Goal: Navigation & Orientation: Find specific page/section

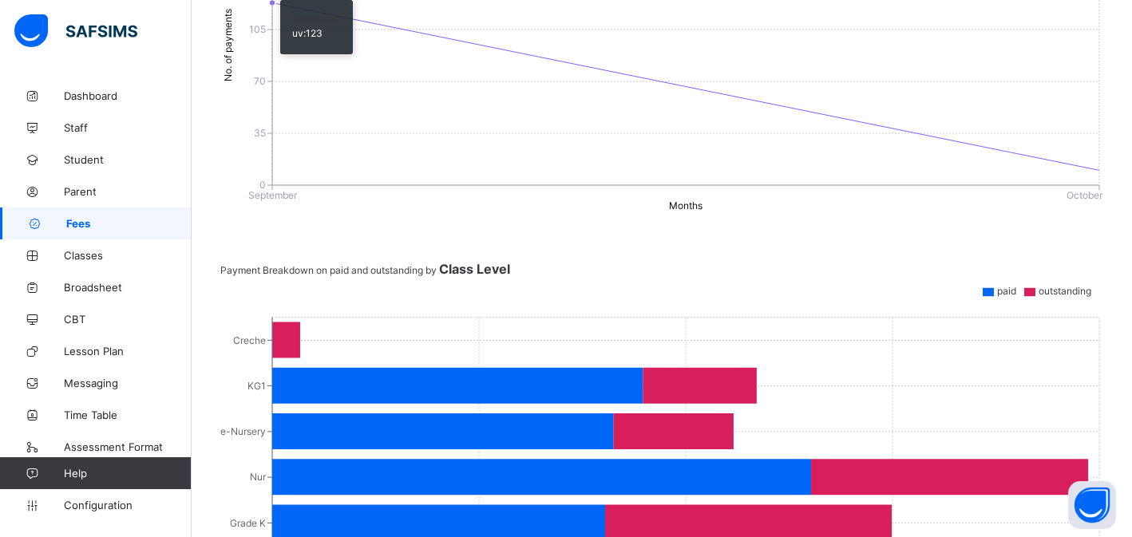
scroll to position [575, 0]
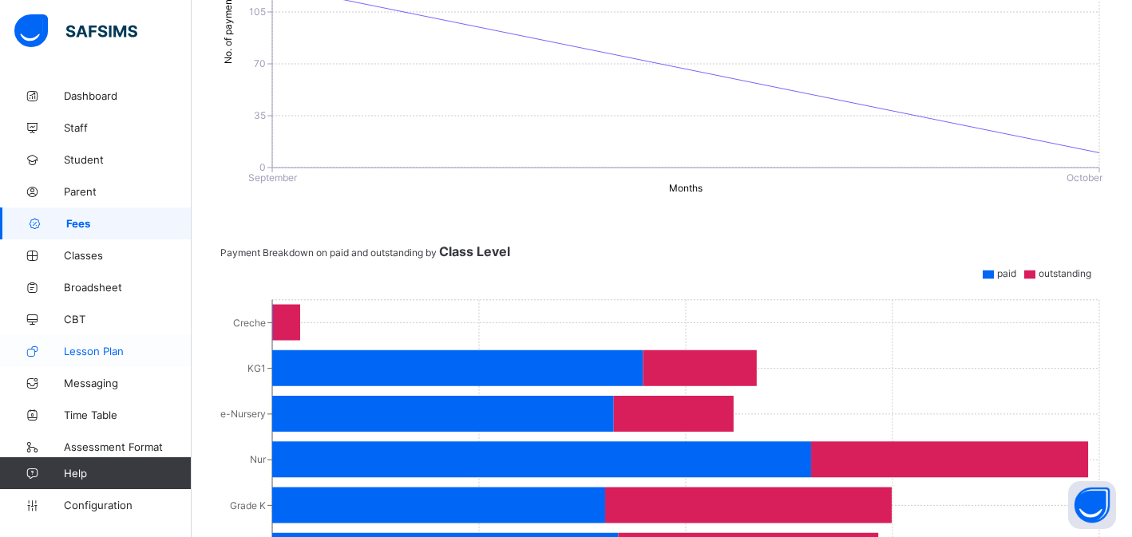
click at [93, 356] on span "Lesson Plan" at bounding box center [128, 351] width 128 height 13
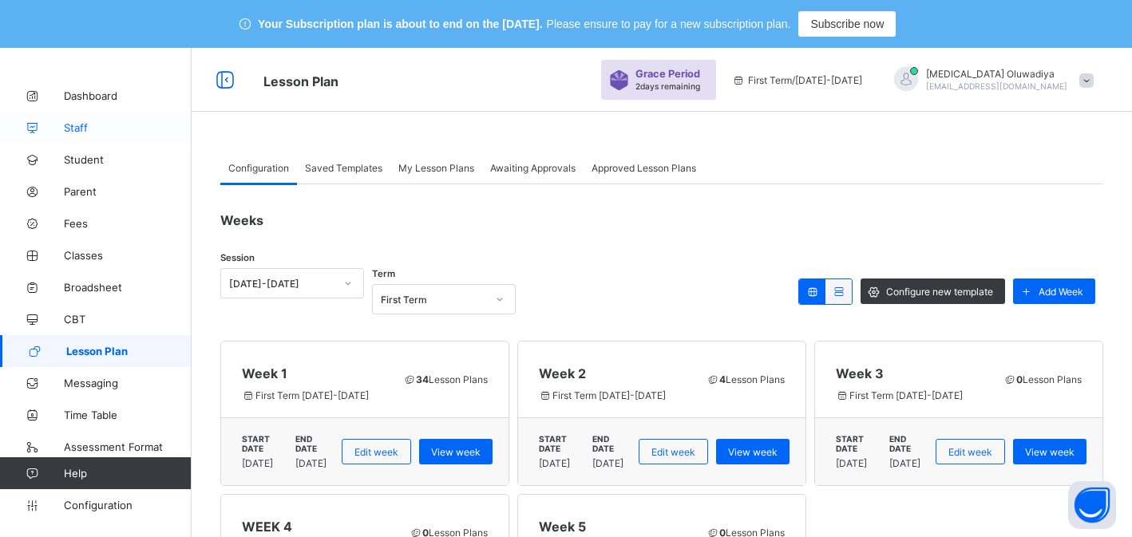
click at [81, 124] on span "Staff" at bounding box center [128, 127] width 128 height 13
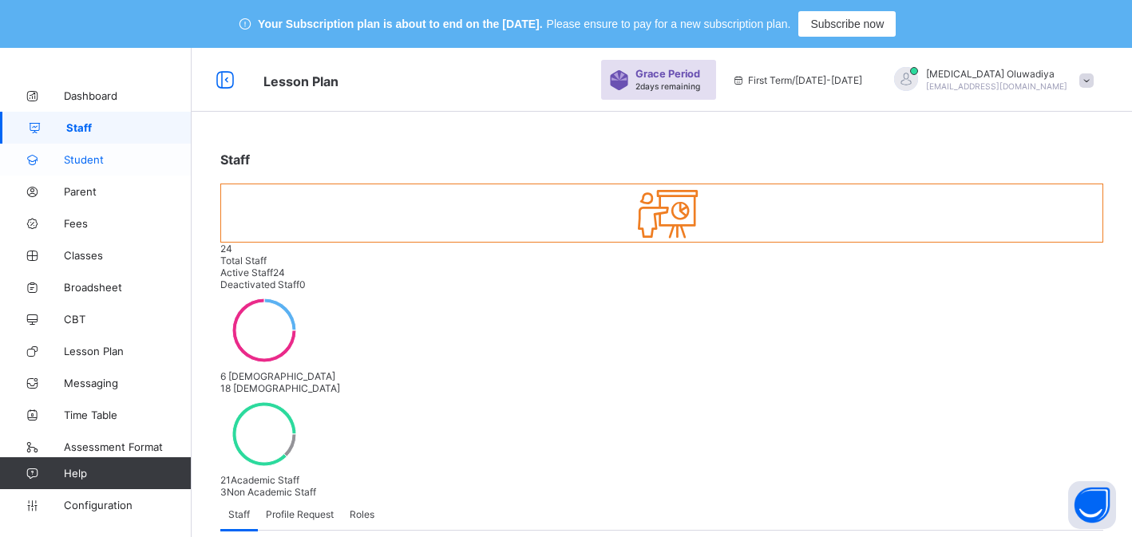
click at [104, 164] on span "Student" at bounding box center [128, 159] width 128 height 13
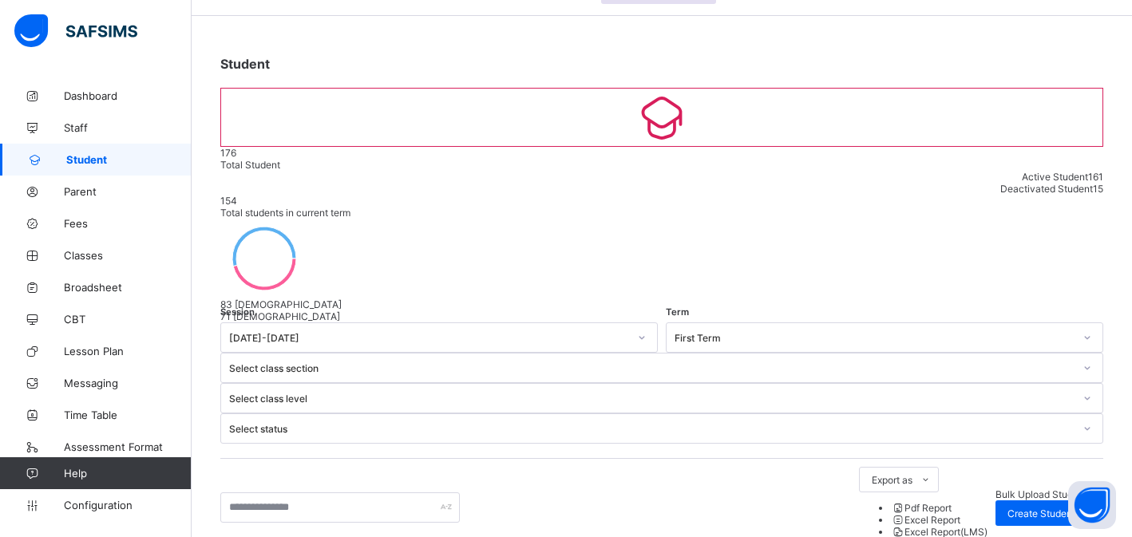
scroll to position [128, 0]
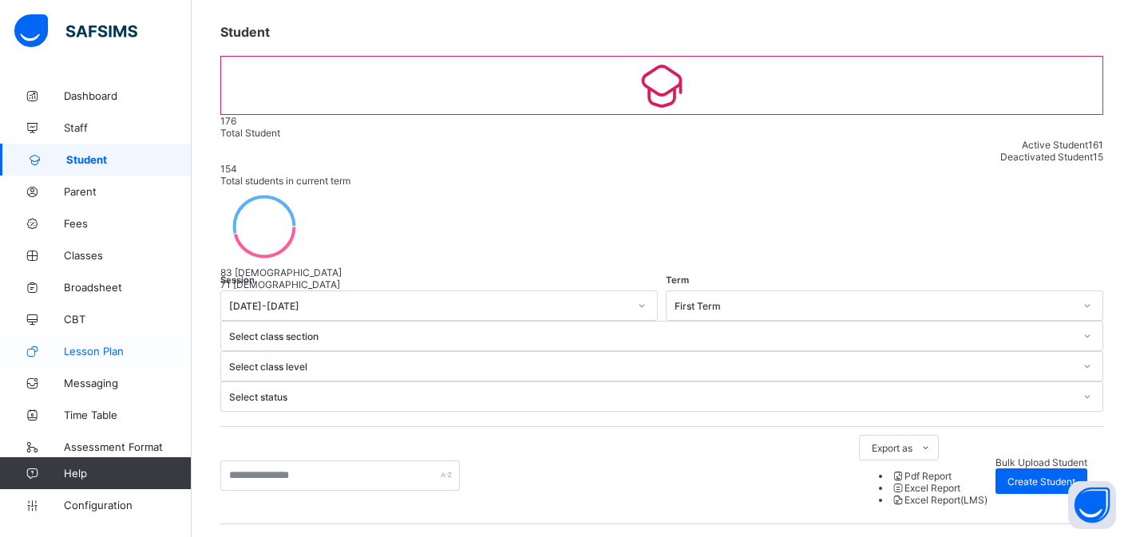
click at [77, 354] on span "Lesson Plan" at bounding box center [128, 351] width 128 height 13
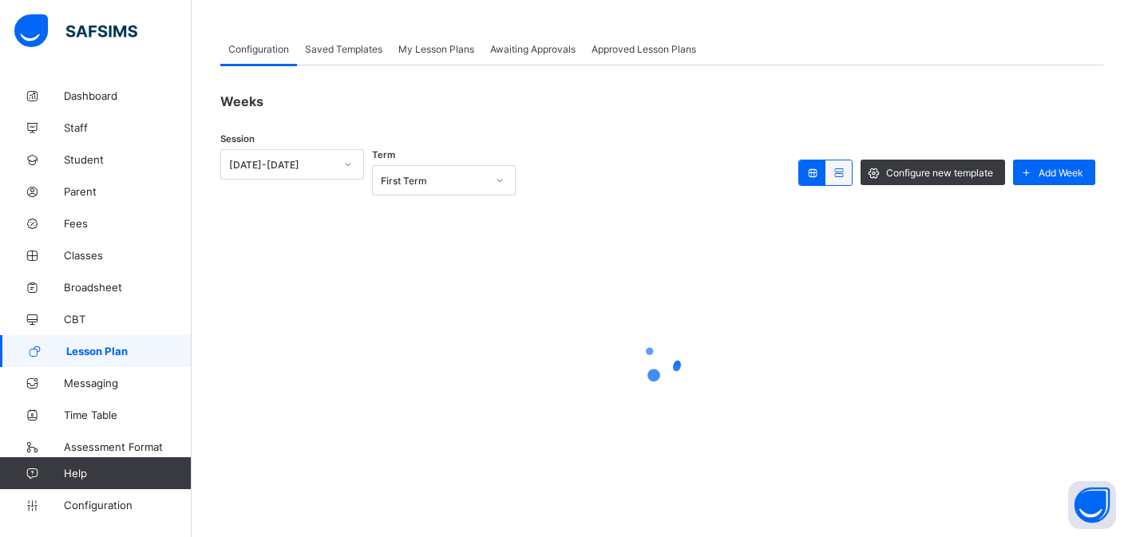
scroll to position [119, 0]
